Goal: Find specific page/section: Find specific page/section

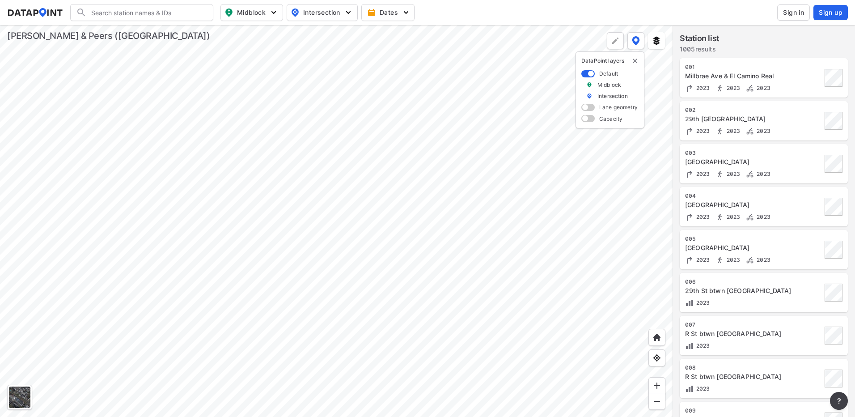
click at [258, 209] on div at bounding box center [336, 221] width 673 height 392
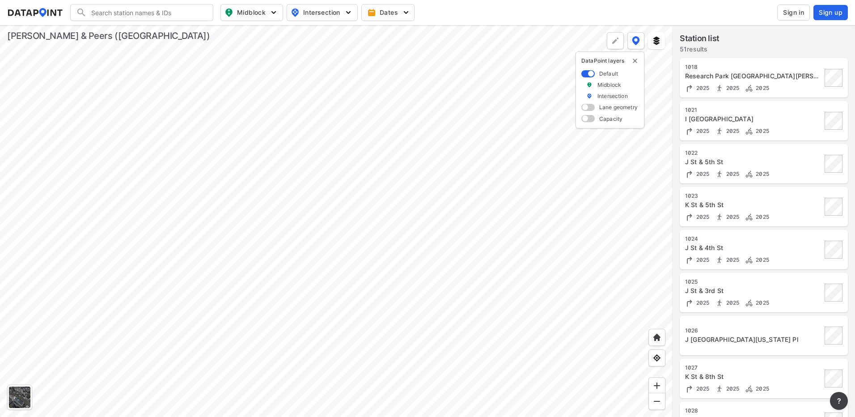
click at [348, 292] on div at bounding box center [336, 221] width 673 height 392
click at [359, 298] on div at bounding box center [336, 221] width 673 height 392
click at [389, 165] on div at bounding box center [336, 221] width 673 height 392
click at [396, 139] on div at bounding box center [336, 221] width 673 height 392
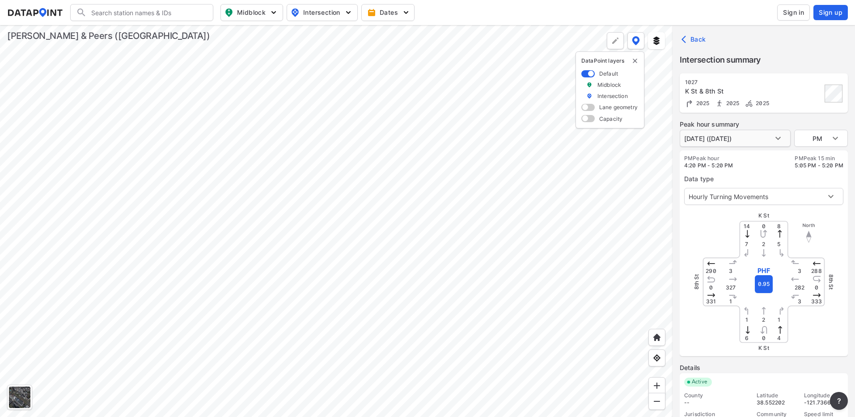
click at [777, 141] on body "Search Please enter a search term. Midblock Intersection Dates Sign in Sign up …" at bounding box center [427, 208] width 855 height 417
click at [777, 141] on div at bounding box center [427, 208] width 855 height 417
click at [796, 191] on body "Search Please enter a search term. Midblock Intersection Dates Sign in Sign up …" at bounding box center [427, 208] width 855 height 417
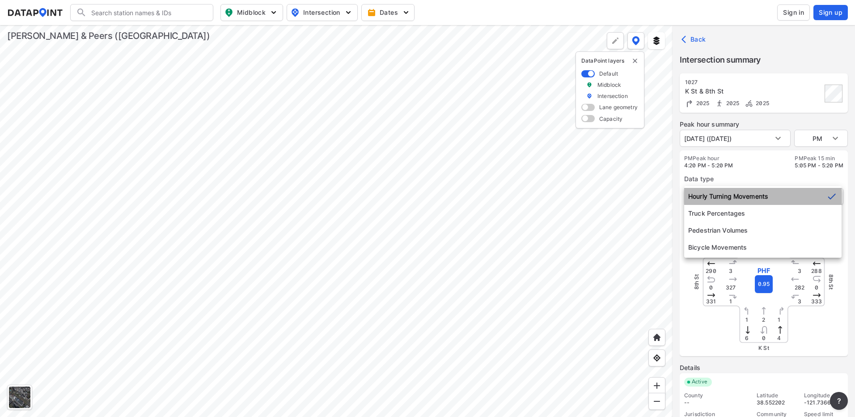
click at [796, 191] on li "Hourly Turning Movements" at bounding box center [762, 196] width 157 height 17
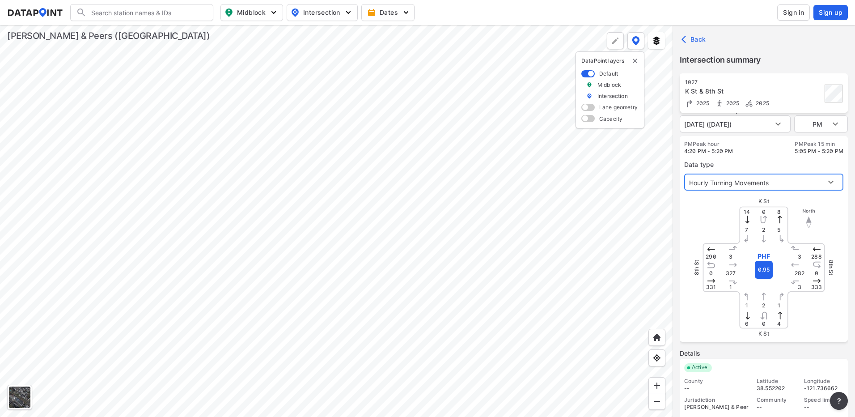
scroll to position [21, 0]
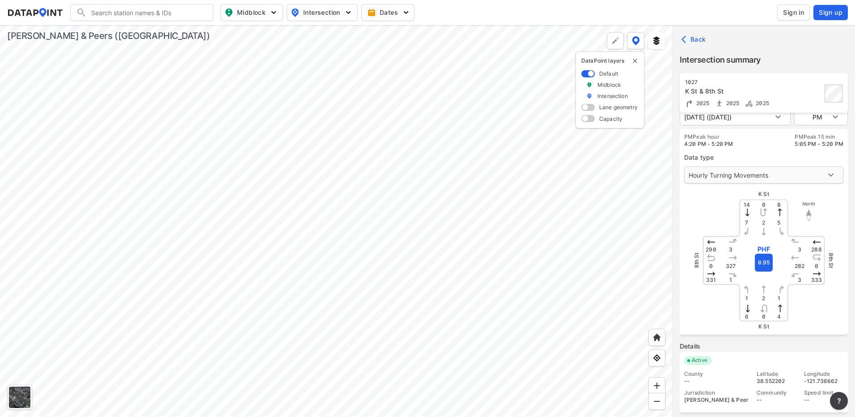
click at [821, 173] on body "Search Please enter a search term. Midblock Intersection Dates Sign in Sign up …" at bounding box center [427, 208] width 855 height 417
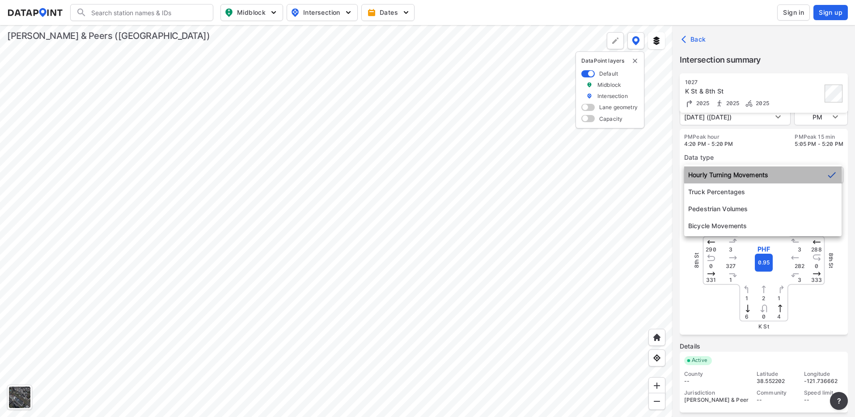
click at [821, 173] on li "Hourly Turning Movements" at bounding box center [762, 174] width 157 height 17
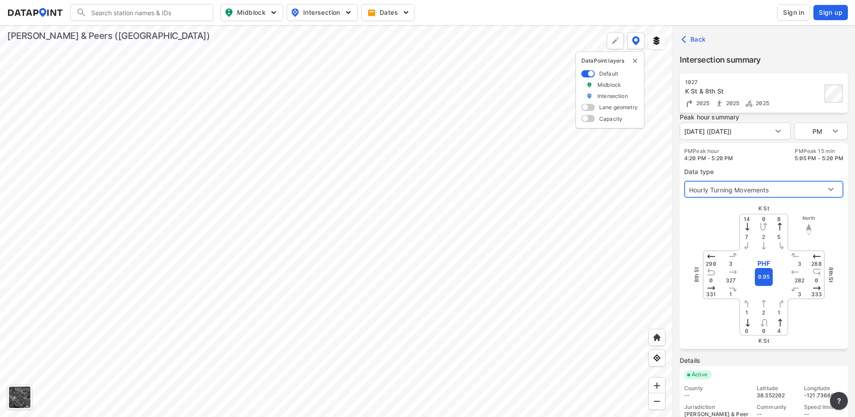
scroll to position [0, 0]
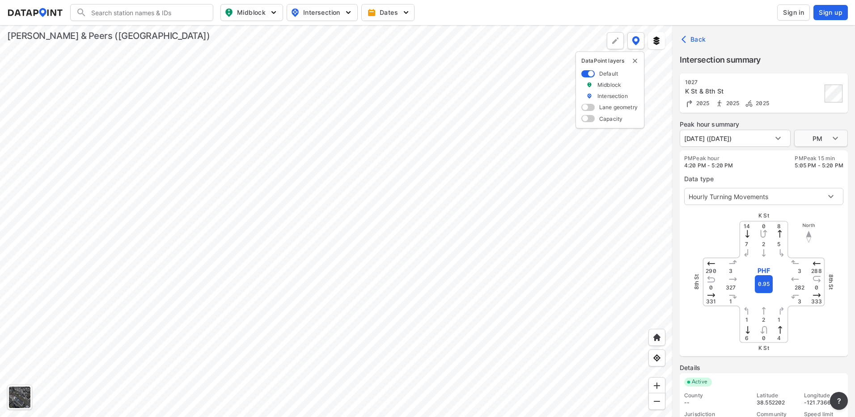
click at [816, 137] on body "Search Please enter a search term. Midblock Intersection Dates Sign in Sign up …" at bounding box center [427, 208] width 855 height 417
click at [817, 106] on li "AM" at bounding box center [821, 104] width 54 height 17
click at [716, 221] on div "8th [GEOGRAPHIC_DATA]" at bounding box center [764, 282] width 134 height 134
click at [389, 253] on div at bounding box center [336, 221] width 673 height 392
type input "PM"
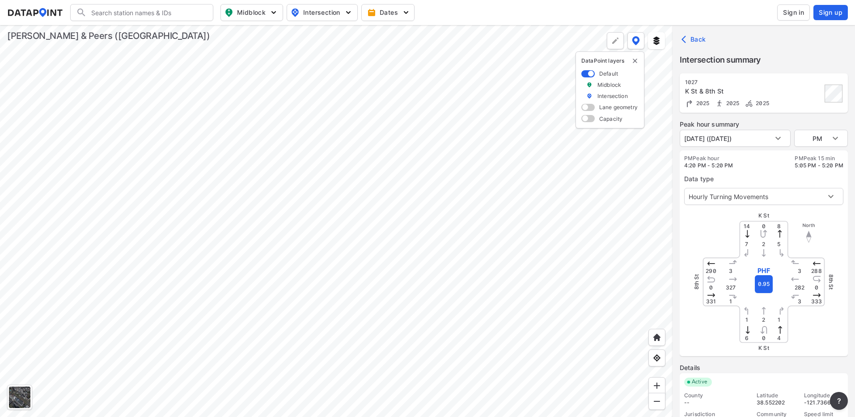
click at [394, 230] on div at bounding box center [336, 221] width 673 height 392
click at [516, 241] on div at bounding box center [336, 221] width 673 height 392
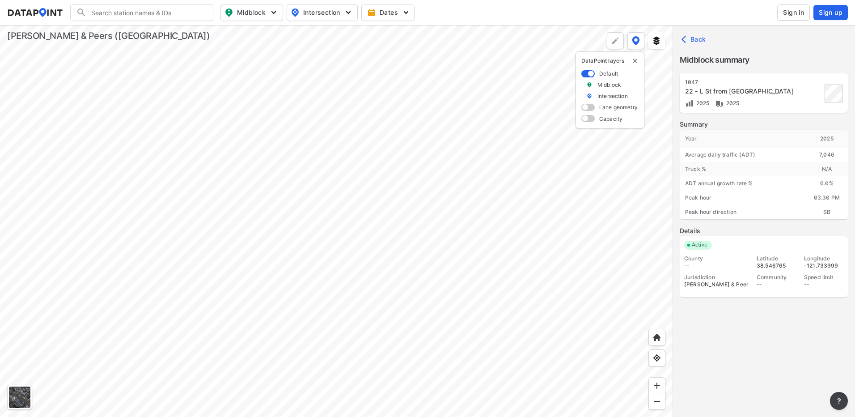
click at [408, 298] on div at bounding box center [336, 221] width 673 height 392
click at [386, 243] on div at bounding box center [336, 221] width 673 height 392
click at [403, 182] on div at bounding box center [336, 221] width 673 height 392
click at [434, 282] on div at bounding box center [336, 221] width 673 height 392
click at [389, 84] on div at bounding box center [336, 221] width 673 height 392
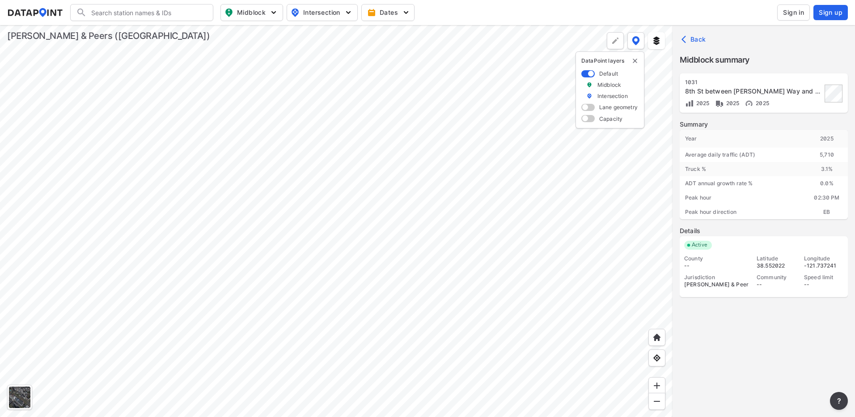
click at [395, 219] on div at bounding box center [336, 221] width 673 height 392
click at [431, 220] on div at bounding box center [336, 221] width 673 height 392
click at [366, 179] on div at bounding box center [336, 221] width 673 height 392
click at [250, 281] on div at bounding box center [336, 221] width 673 height 392
click at [321, 273] on div at bounding box center [336, 221] width 673 height 392
